Goal: Information Seeking & Learning: Learn about a topic

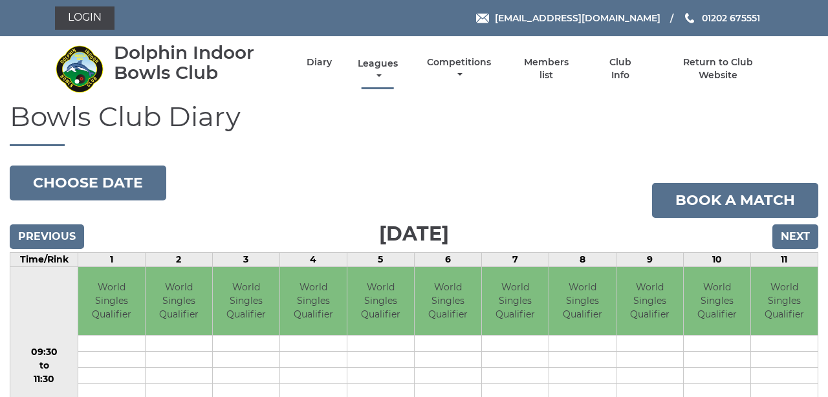
click at [398, 70] on link "Leagues" at bounding box center [377, 70] width 47 height 25
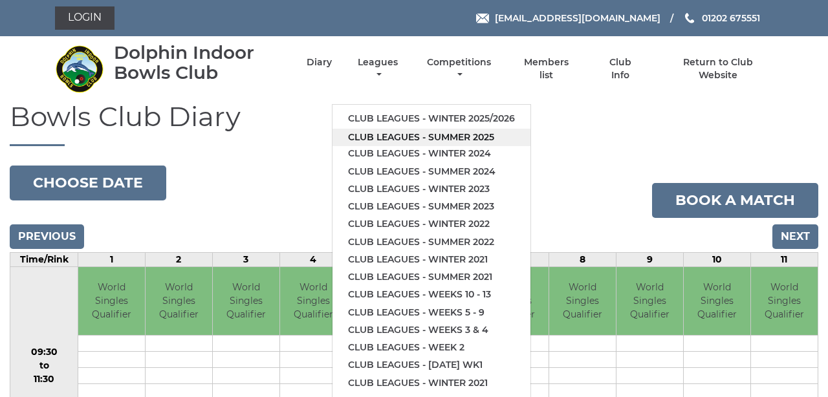
click at [422, 129] on link "Club leagues - Summer 2025" at bounding box center [431, 137] width 198 height 17
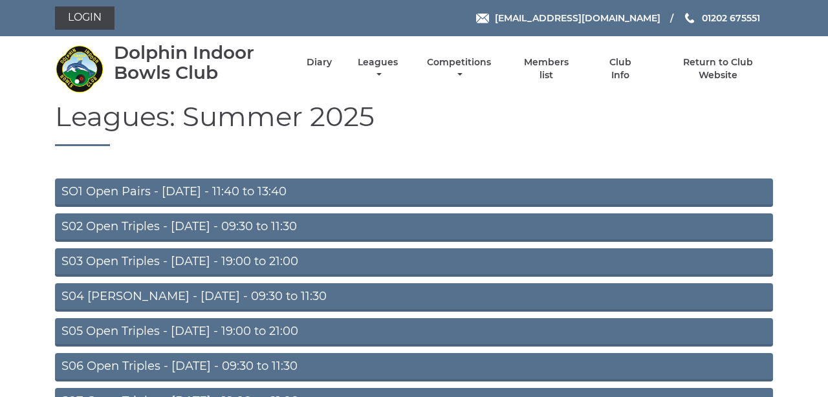
click at [233, 222] on link "S02 Open Triples - Tuesday - 09:30 to 11:30" at bounding box center [414, 227] width 718 height 28
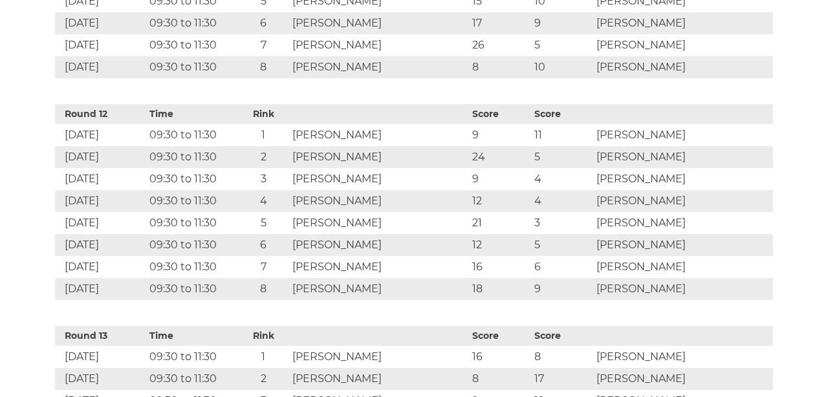
scroll to position [3120, 0]
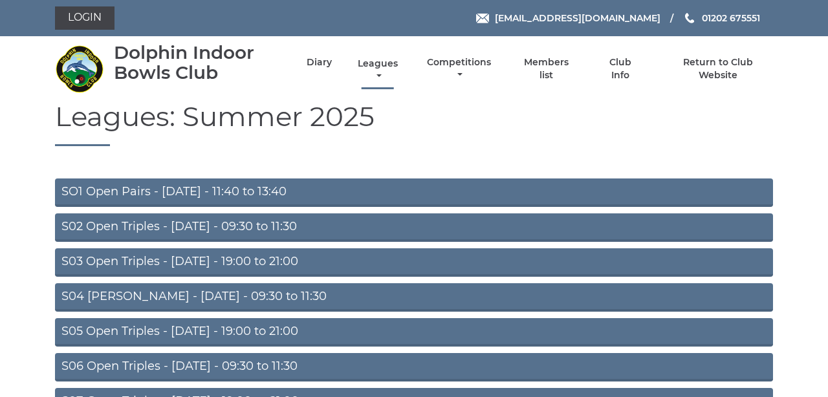
click at [396, 70] on link "Leagues" at bounding box center [377, 70] width 47 height 25
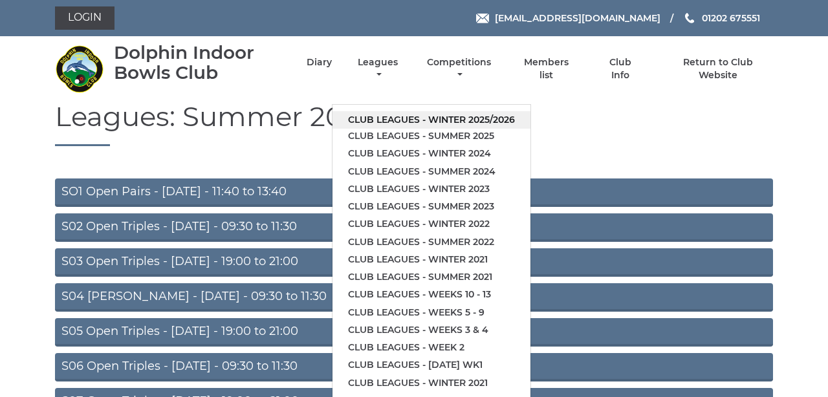
click at [429, 111] on link "Club leagues - Winter 2025/2026" at bounding box center [431, 119] width 198 height 17
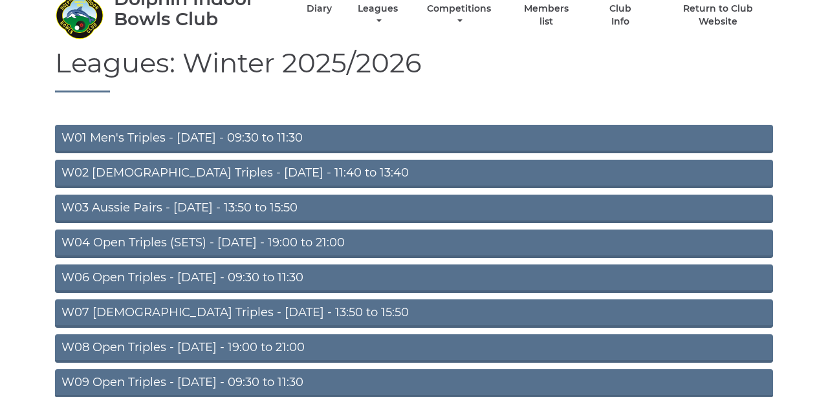
scroll to position [57, 0]
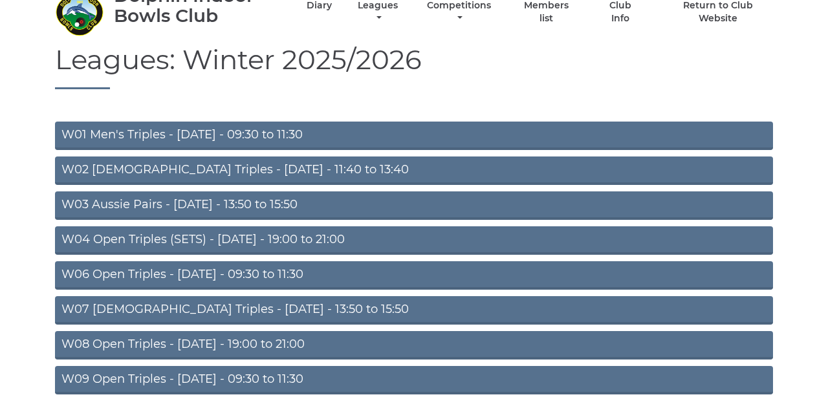
click at [218, 273] on link "W06 Open Triples - [DATE] - 09:30 to 11:30" at bounding box center [414, 275] width 718 height 28
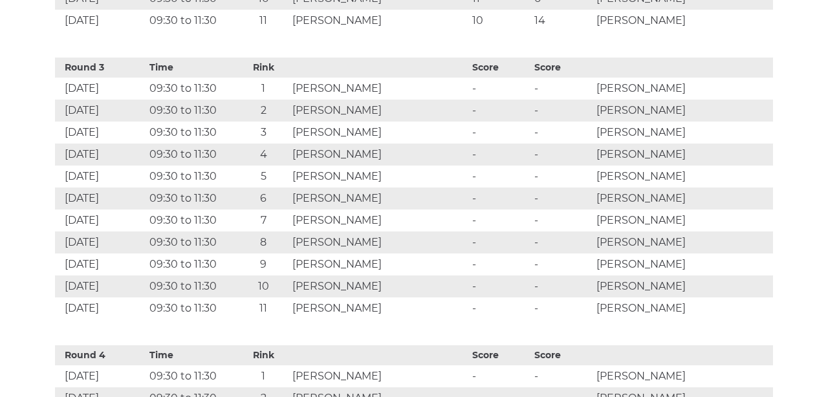
scroll to position [1434, 0]
